Goal: Transaction & Acquisition: Download file/media

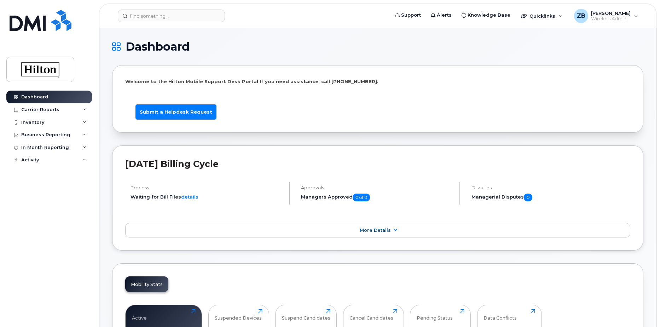
scroll to position [200, 0]
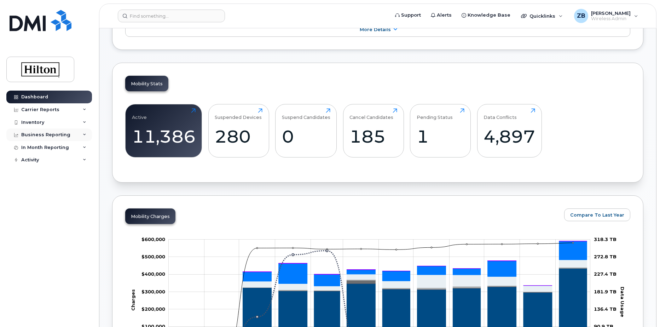
click at [85, 136] on icon at bounding box center [85, 135] width 4 height 4
click at [83, 200] on icon at bounding box center [85, 202] width 4 height 4
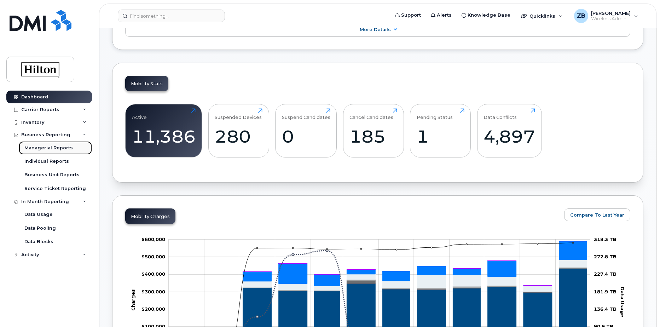
click at [56, 148] on div "Managerial Reports" at bounding box center [48, 148] width 48 height 6
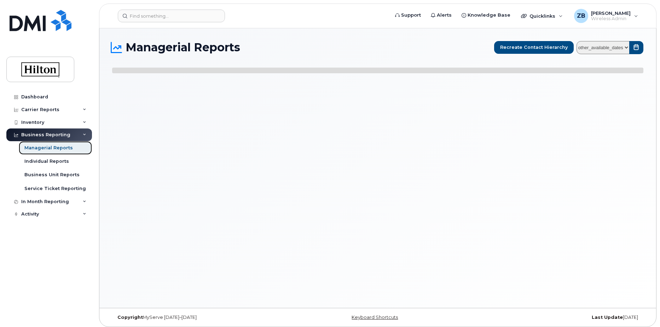
select select
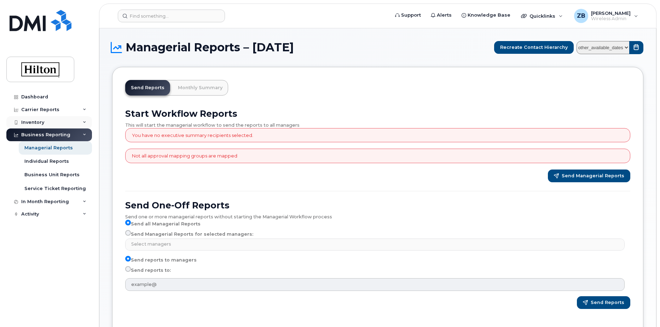
click at [84, 121] on icon at bounding box center [85, 123] width 4 height 4
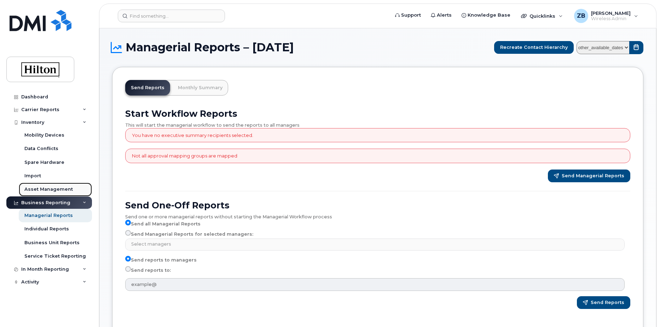
click at [48, 186] on div "Asset Management" at bounding box center [48, 189] width 48 height 6
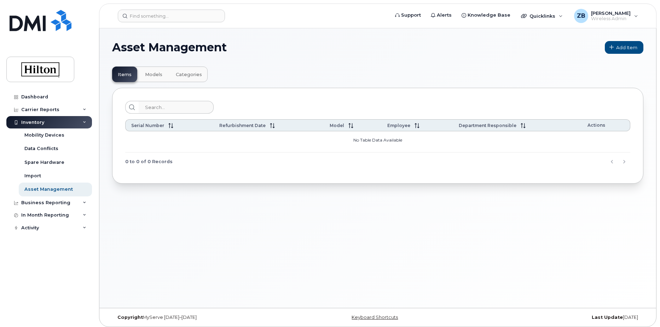
click at [86, 121] on div "Inventory" at bounding box center [49, 122] width 86 height 13
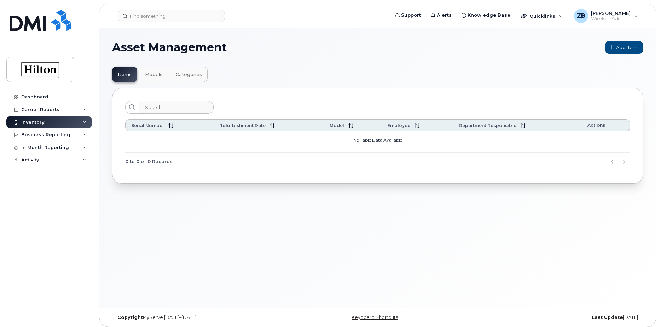
click at [86, 121] on div "Inventory" at bounding box center [49, 122] width 86 height 13
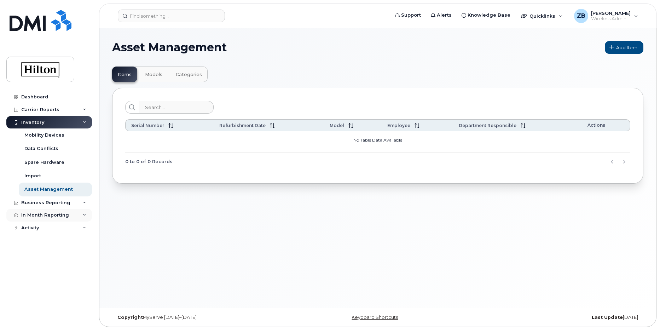
click at [81, 215] on div "In Month Reporting" at bounding box center [49, 215] width 86 height 13
click at [43, 96] on div "Dashboard" at bounding box center [34, 97] width 27 height 6
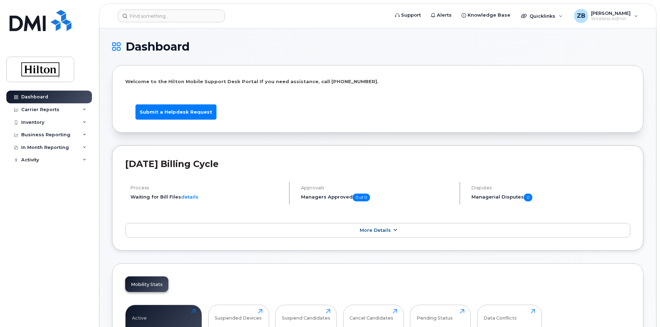
click at [392, 230] on icon at bounding box center [395, 230] width 6 height 5
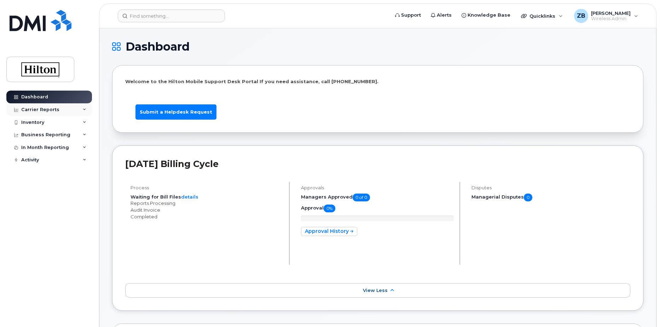
click at [50, 110] on div "Carrier Reports" at bounding box center [40, 110] width 38 height 6
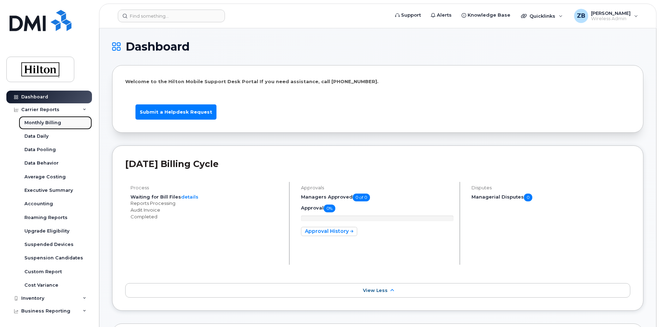
click at [53, 122] on div "Monthly Billing" at bounding box center [42, 123] width 37 height 6
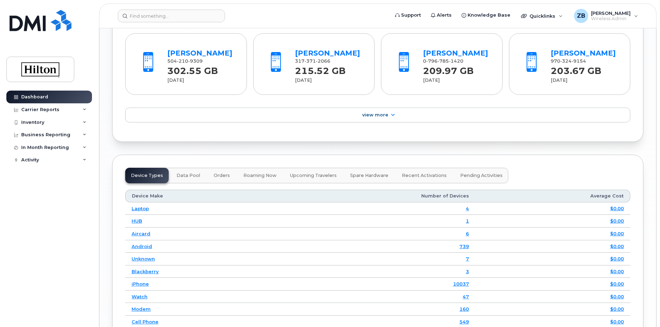
scroll to position [401, 0]
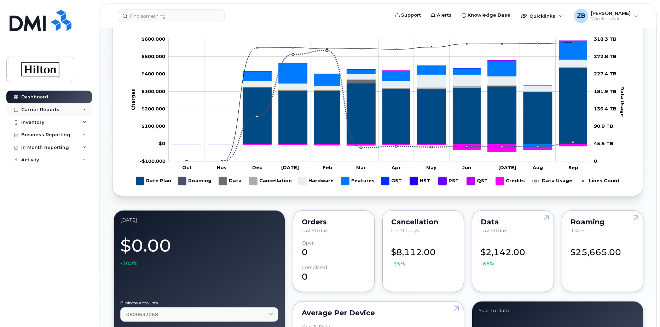
click at [84, 109] on icon at bounding box center [85, 110] width 4 height 4
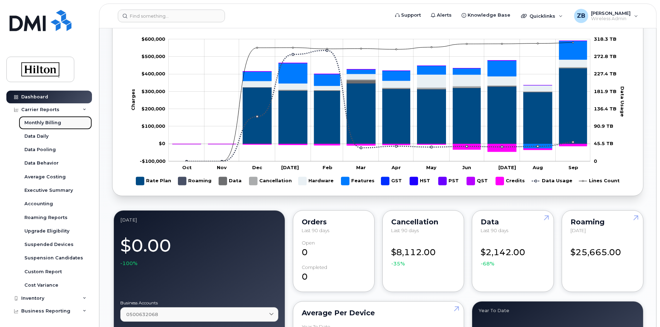
click at [40, 122] on div "Monthly Billing" at bounding box center [42, 123] width 37 height 6
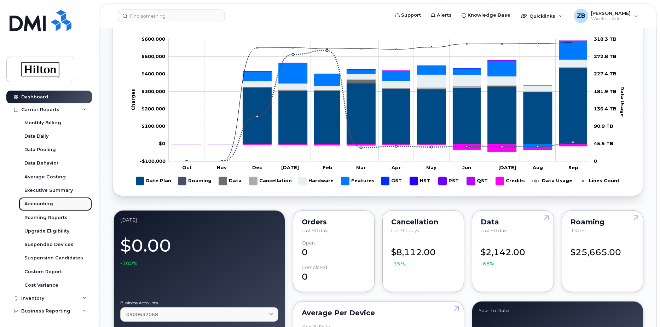
click at [36, 203] on div "Accounting" at bounding box center [38, 203] width 29 height 6
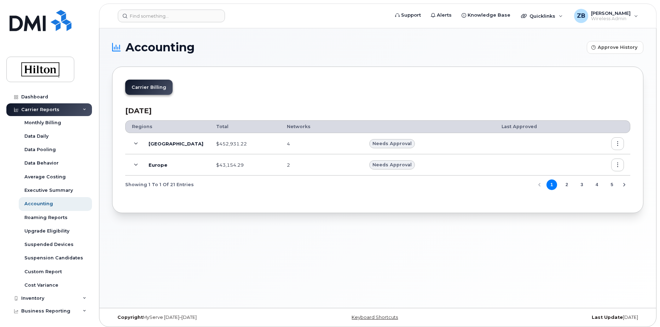
click at [617, 143] on icon "button" at bounding box center [617, 143] width 5 height 5
click at [590, 187] on span "Download" at bounding box center [585, 186] width 28 height 6
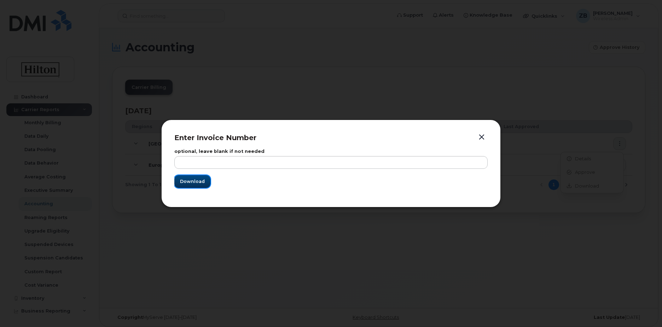
click at [191, 181] on span "Download" at bounding box center [192, 181] width 25 height 7
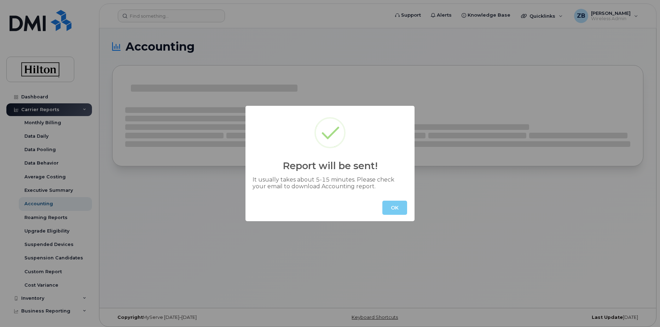
click at [400, 210] on button "OK" at bounding box center [394, 207] width 25 height 14
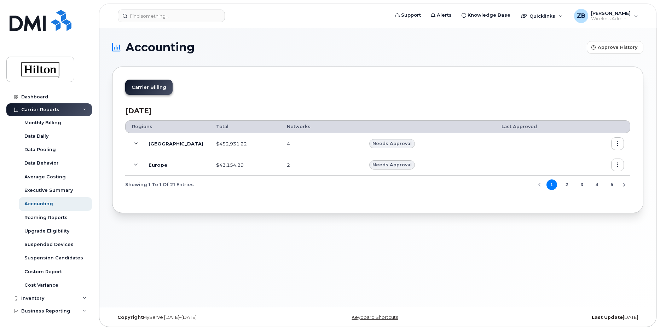
click at [618, 166] on icon "button" at bounding box center [617, 165] width 5 height 5
click at [591, 208] on span "Download" at bounding box center [585, 207] width 28 height 6
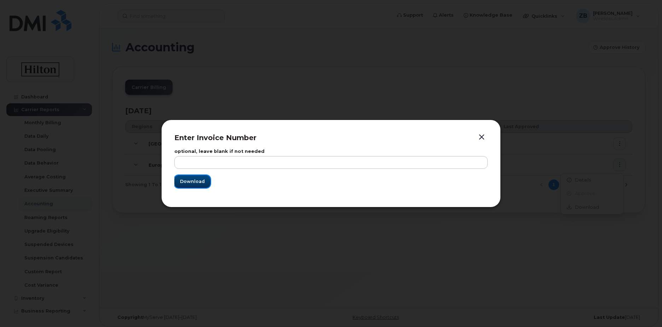
click at [197, 184] on span "Download" at bounding box center [192, 181] width 25 height 7
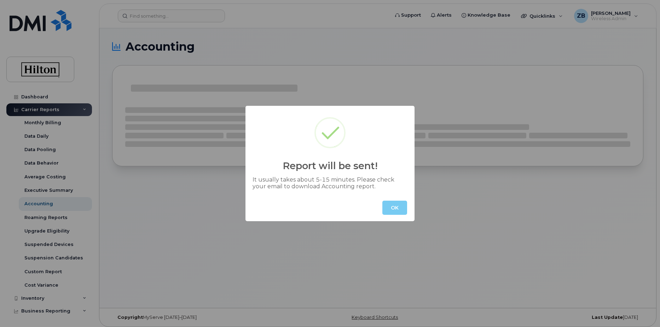
click at [393, 209] on button "OK" at bounding box center [394, 207] width 25 height 14
